Goal: Information Seeking & Learning: Check status

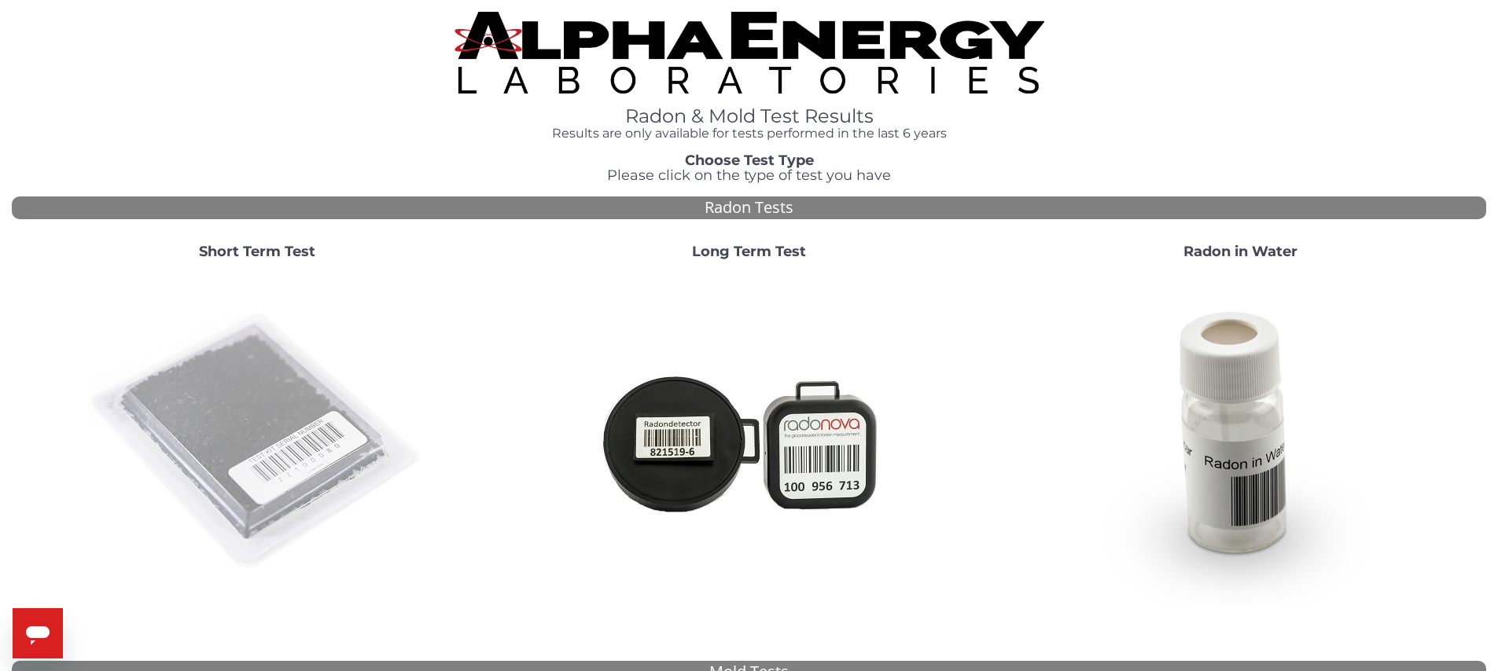
click at [305, 413] on img at bounding box center [257, 442] width 338 height 338
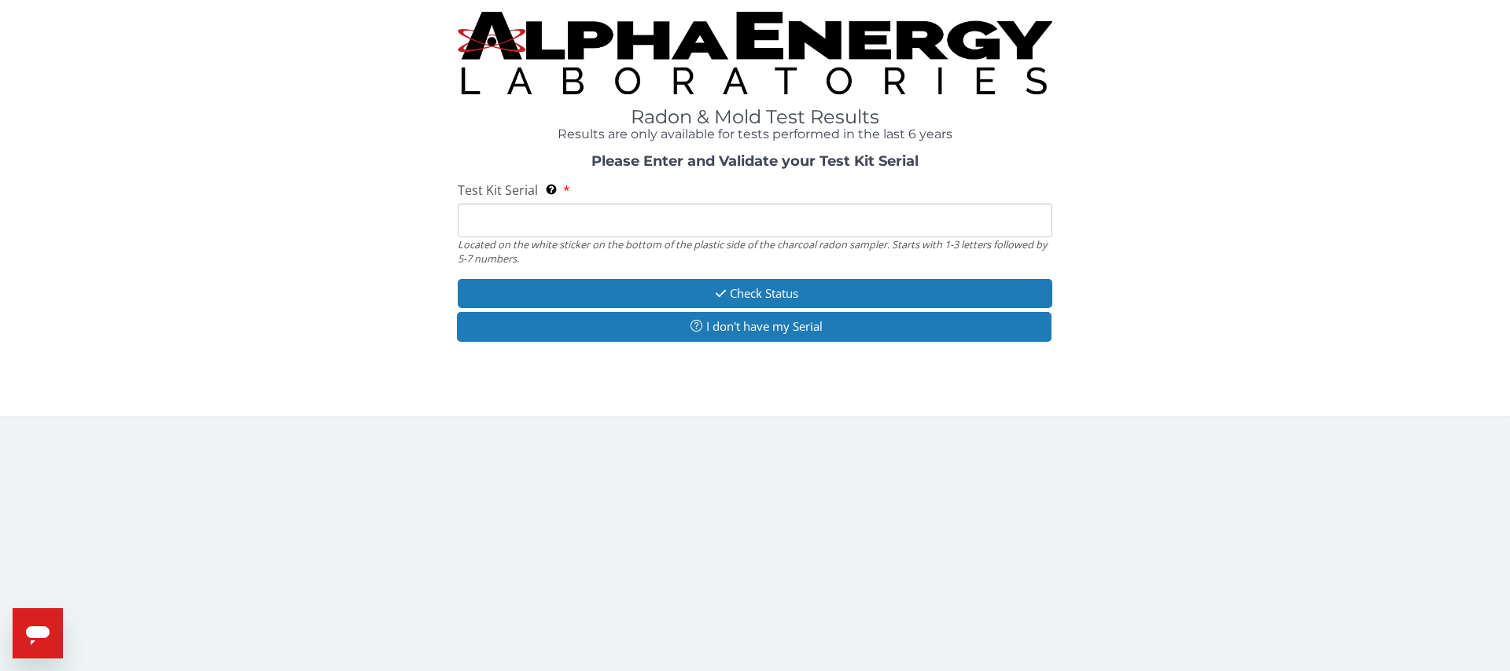
click at [525, 220] on input "Test Kit Serial Located on the white sticker on the bottom of the plastic side …" at bounding box center [755, 221] width 594 height 34
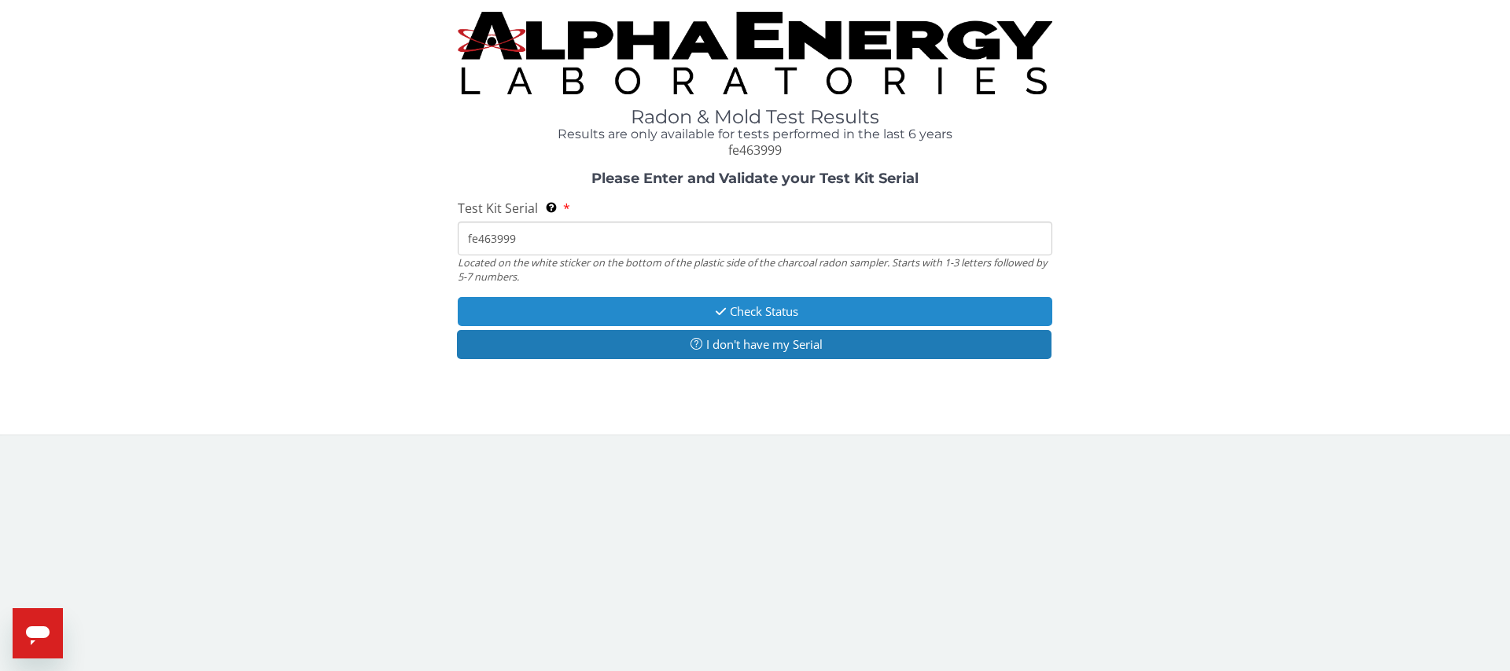
type input "fe463999"
click at [751, 306] on button "Check Status" at bounding box center [755, 311] width 594 height 29
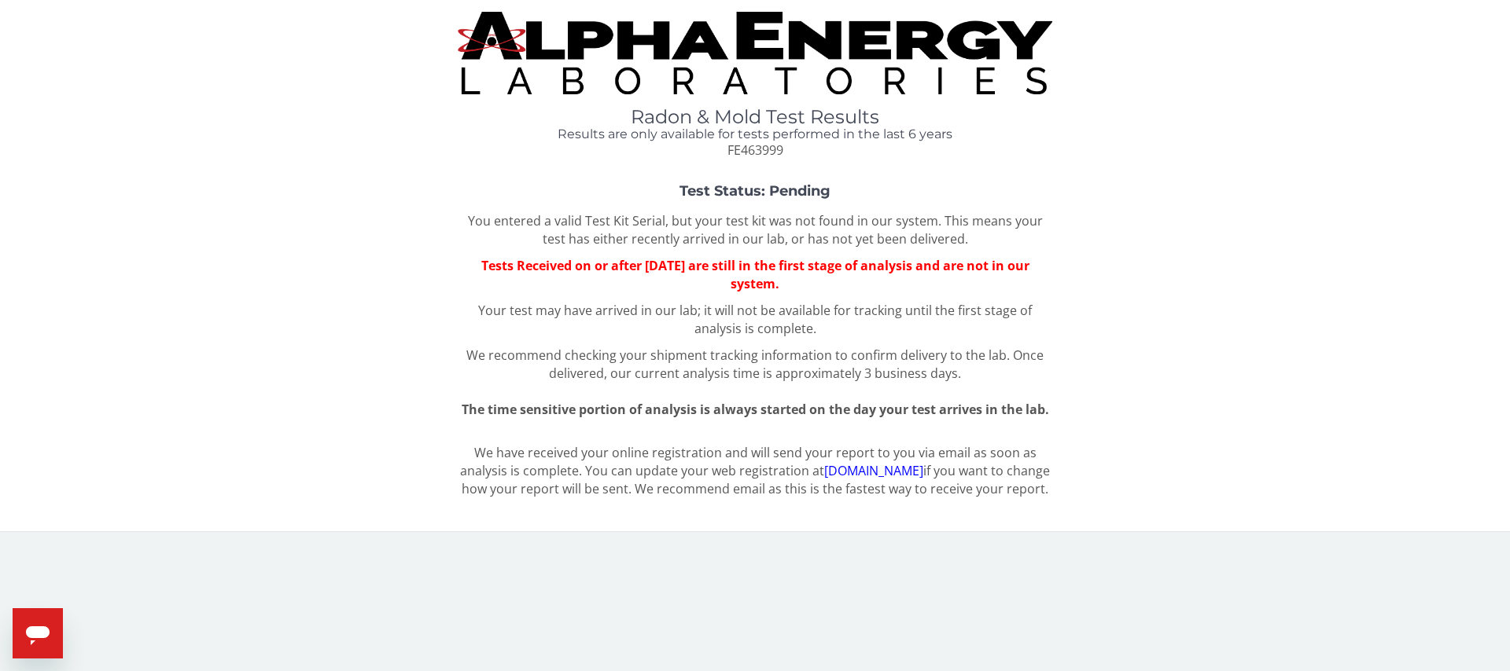
click at [40, 627] on icon "Open messaging window" at bounding box center [38, 636] width 24 height 19
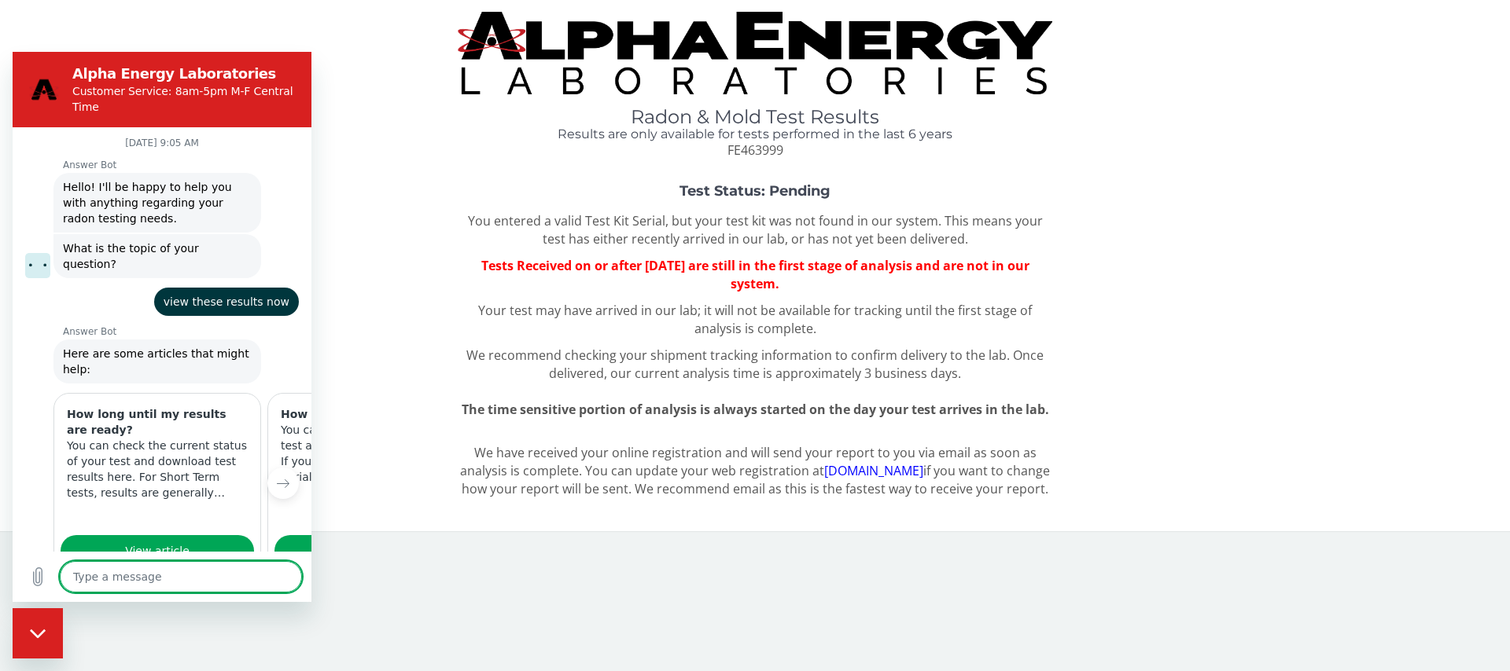
scroll to position [877, 0]
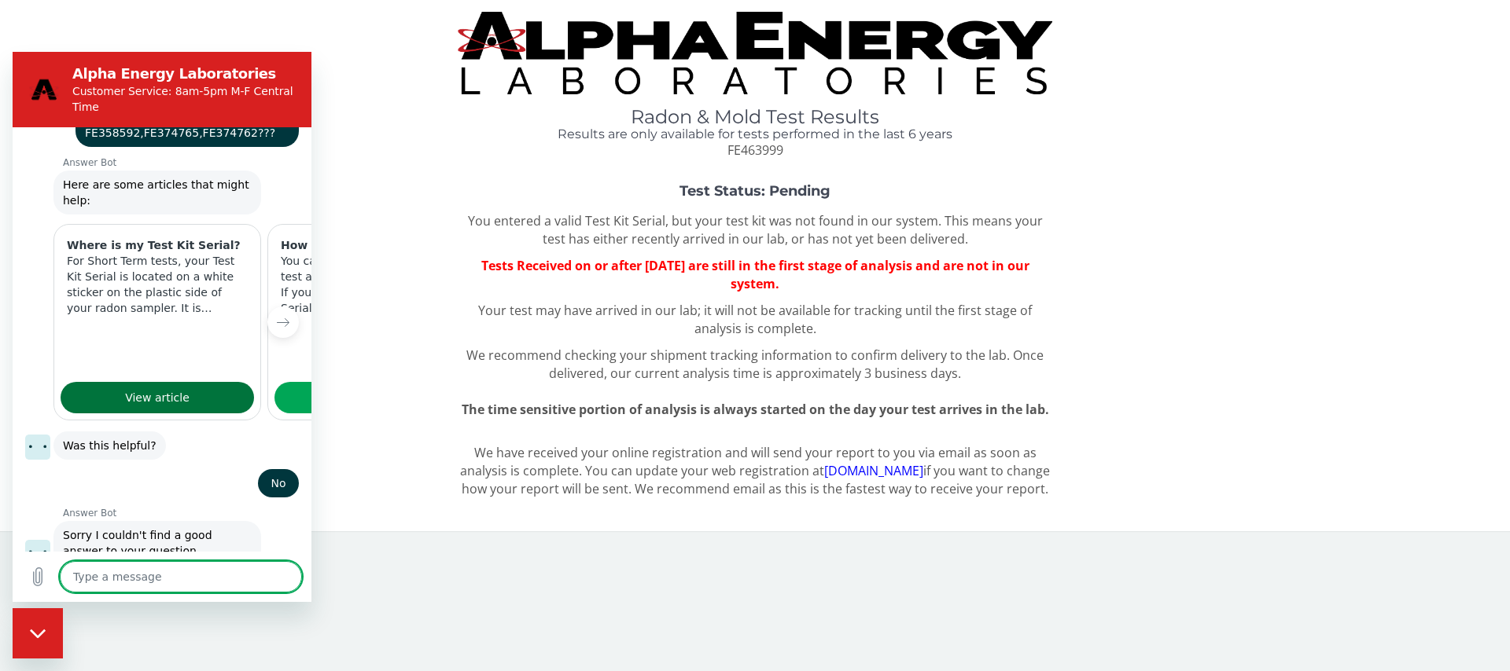
click at [169, 388] on span "View article" at bounding box center [157, 397] width 64 height 19
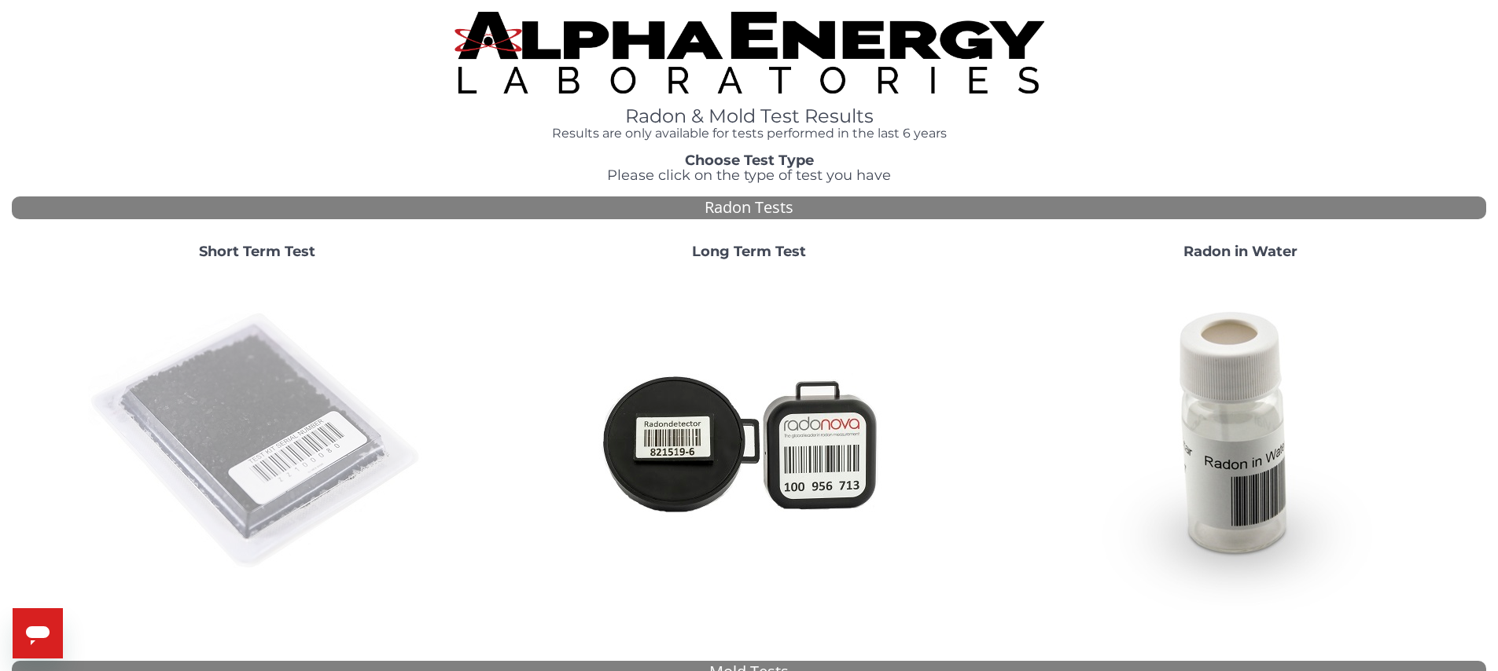
click at [320, 391] on img at bounding box center [257, 442] width 338 height 338
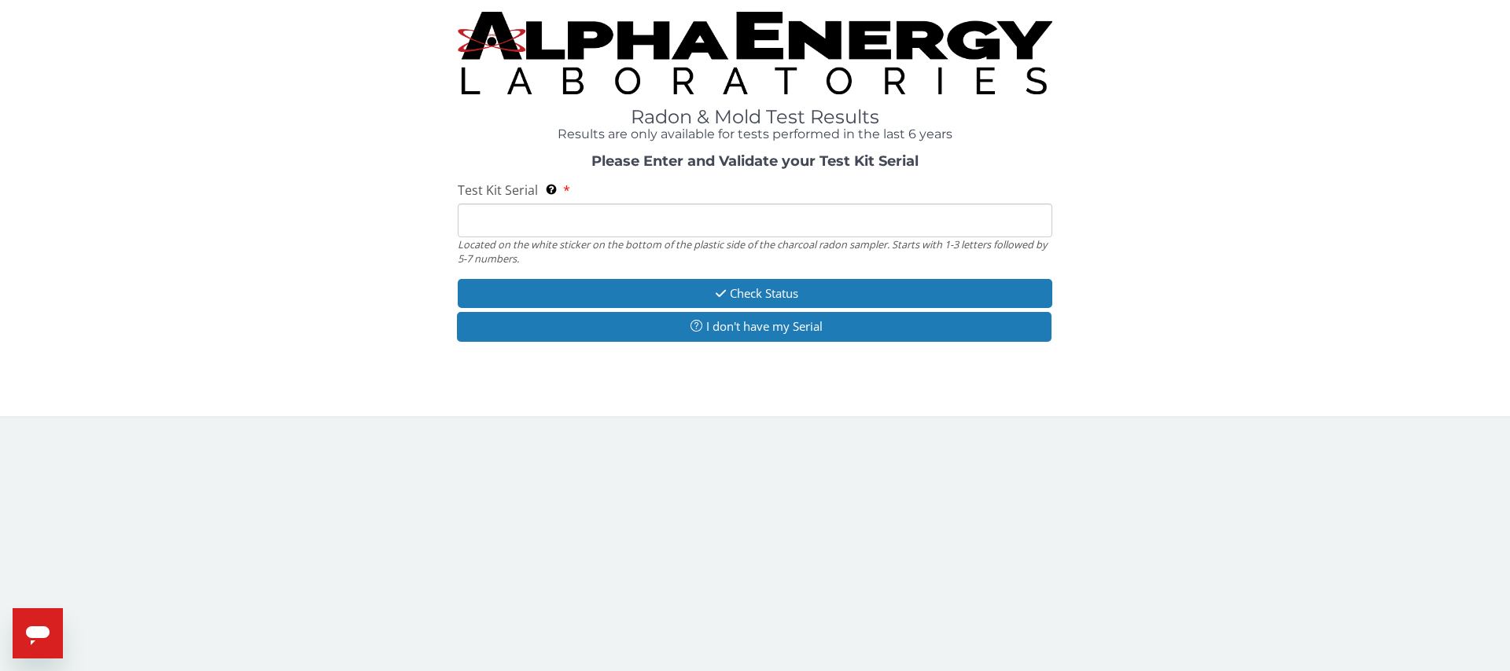
click at [520, 215] on input "Test Kit Serial Located on the white sticker on the bottom of the plastic side …" at bounding box center [755, 221] width 594 height 34
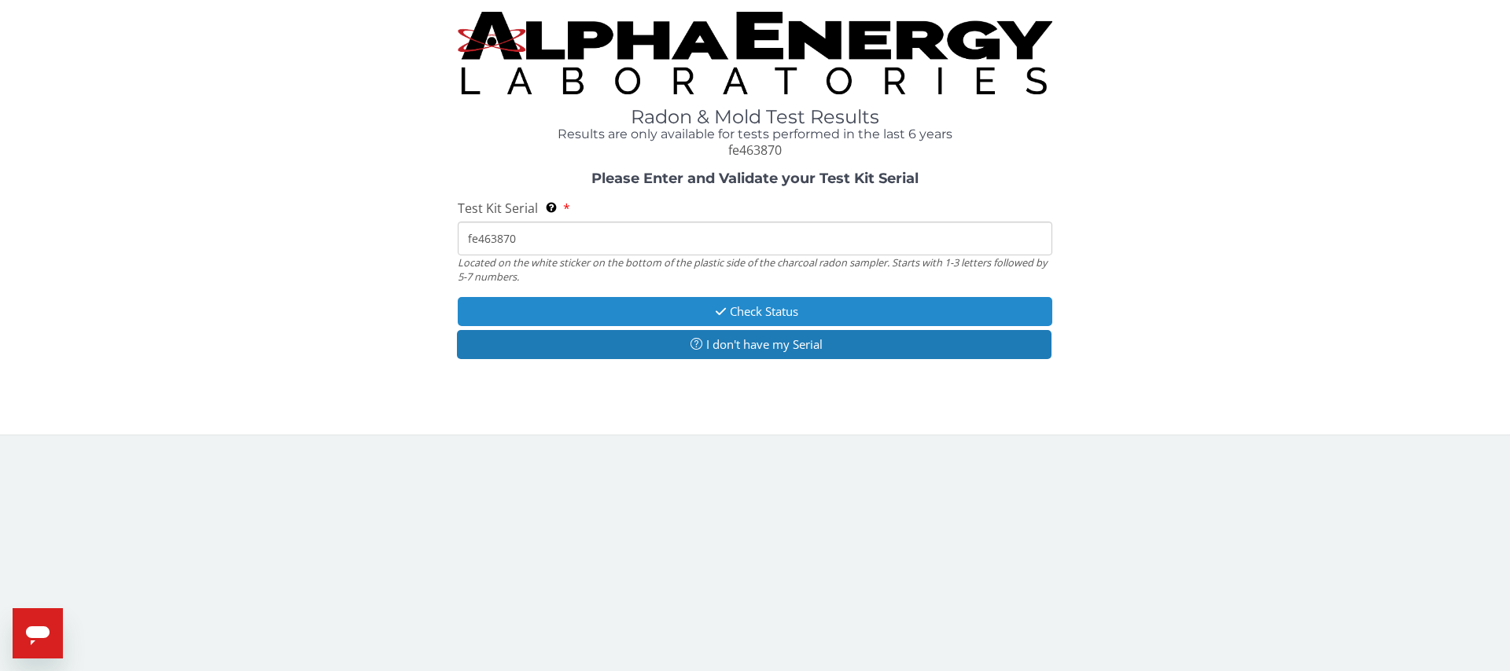
type input "fe463870"
click at [731, 307] on button "Check Status" at bounding box center [755, 311] width 594 height 29
